Goal: Task Accomplishment & Management: Use online tool/utility

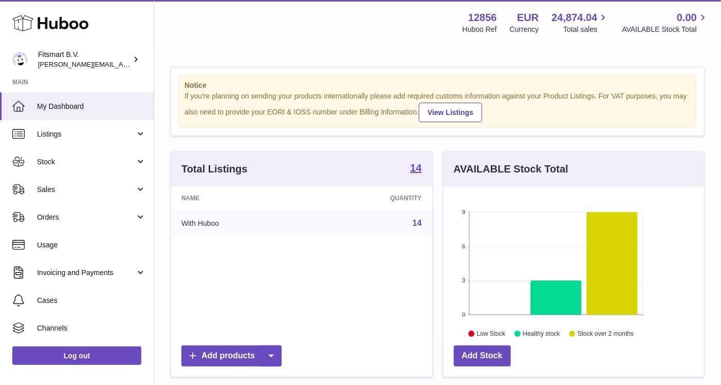
scroll to position [160, 260]
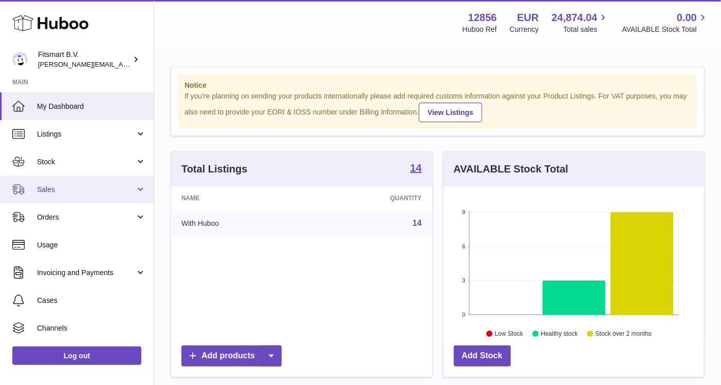
click at [81, 182] on link "Sales" at bounding box center [77, 190] width 154 height 28
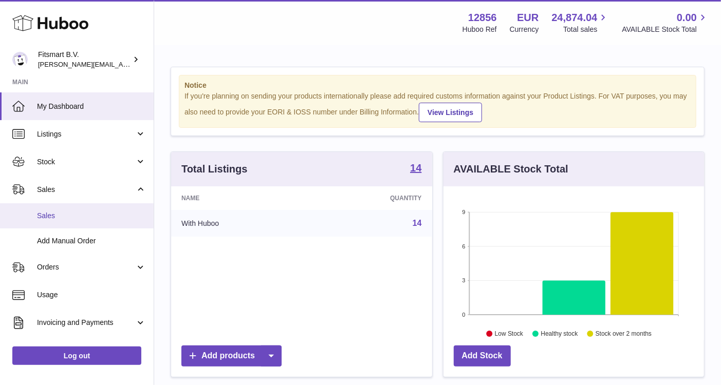
click at [72, 210] on link "Sales" at bounding box center [77, 215] width 154 height 25
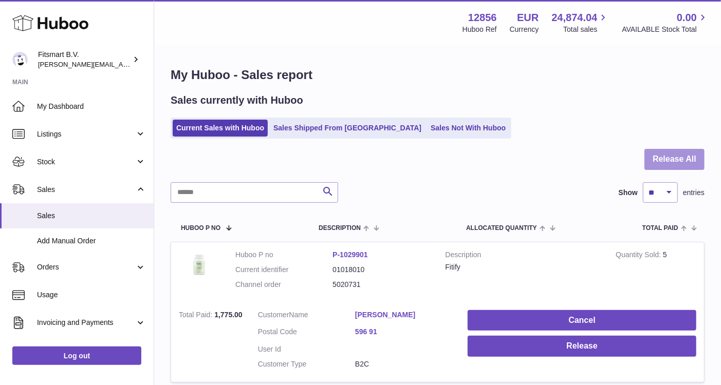
click at [667, 163] on button "Release All" at bounding box center [674, 159] width 60 height 21
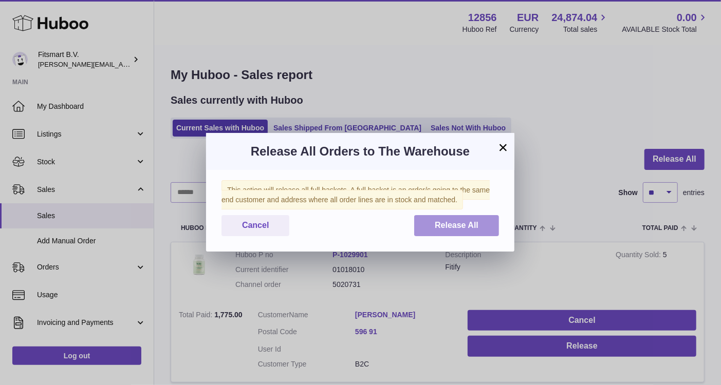
click at [464, 227] on span "Release All" at bounding box center [457, 225] width 44 height 9
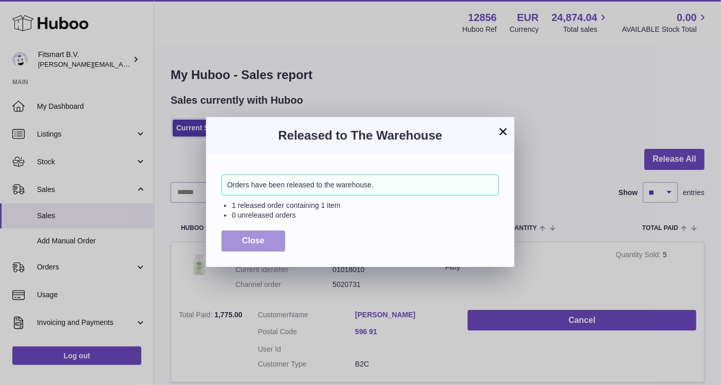
click at [274, 240] on button "Close" at bounding box center [253, 241] width 64 height 21
